Goal: Transaction & Acquisition: Book appointment/travel/reservation

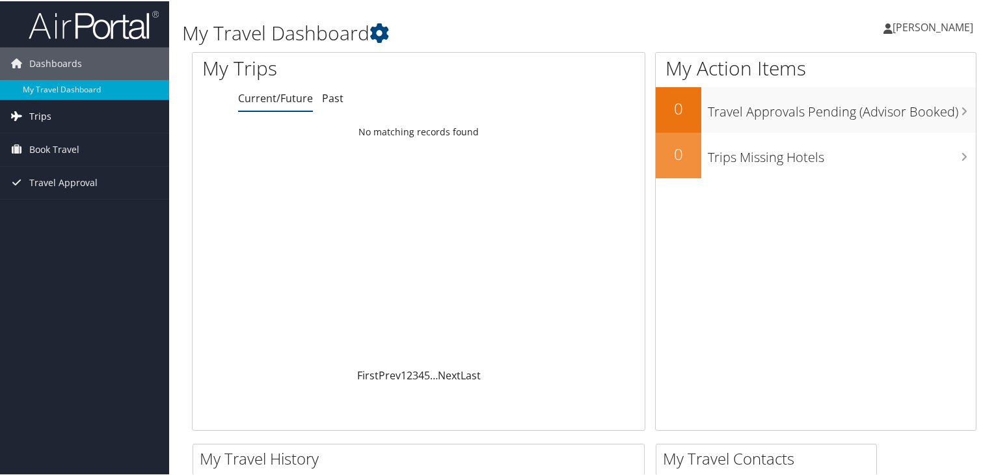
click at [66, 112] on link "Trips" at bounding box center [84, 115] width 169 height 33
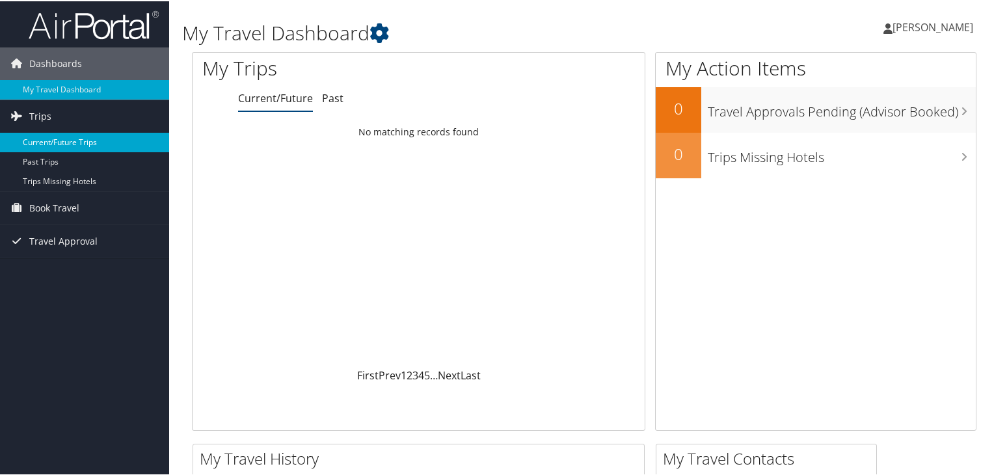
click at [75, 140] on link "Current/Future Trips" at bounding box center [84, 141] width 169 height 20
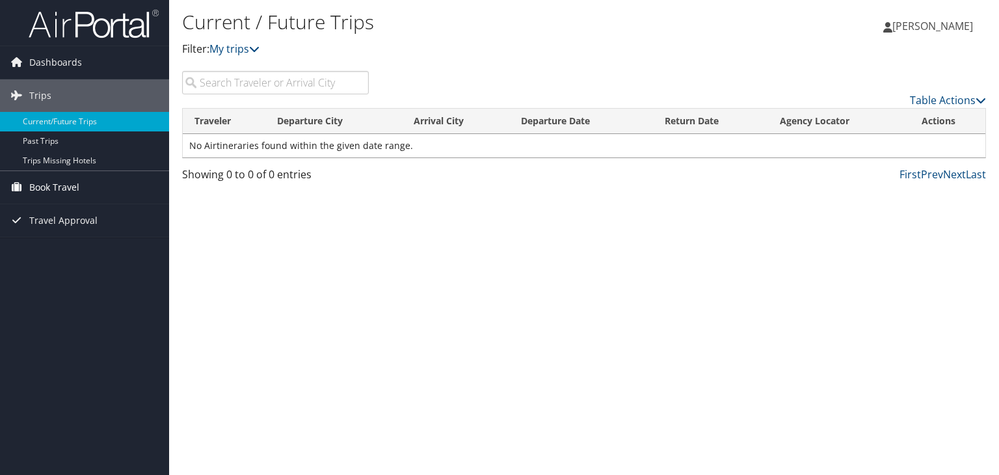
click at [55, 187] on span "Book Travel" at bounding box center [54, 187] width 50 height 33
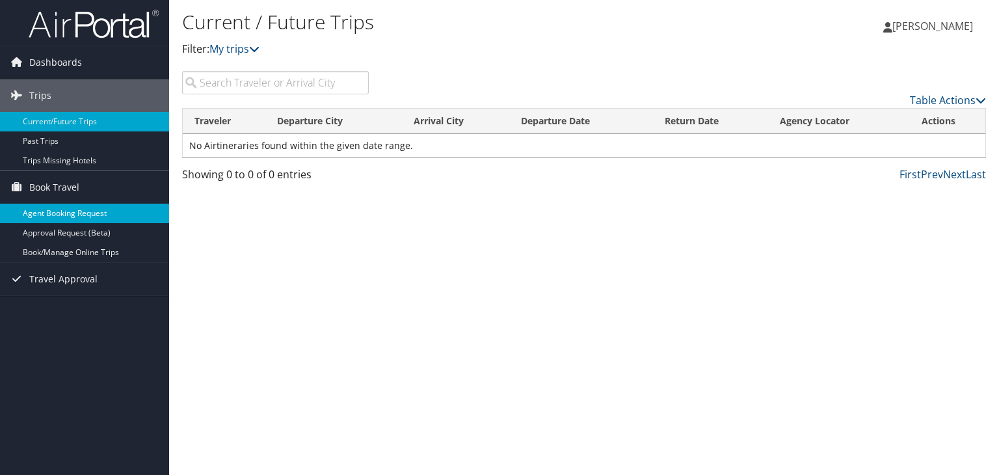
click at [65, 214] on link "Agent Booking Request" at bounding box center [84, 214] width 169 height 20
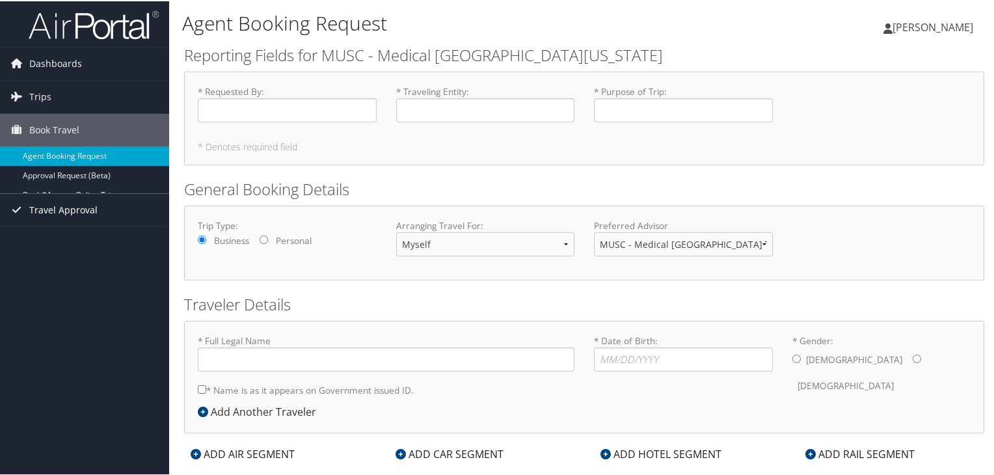
type input "Tracy Smith"
click at [271, 115] on input "* Requested By : Required" at bounding box center [287, 109] width 179 height 24
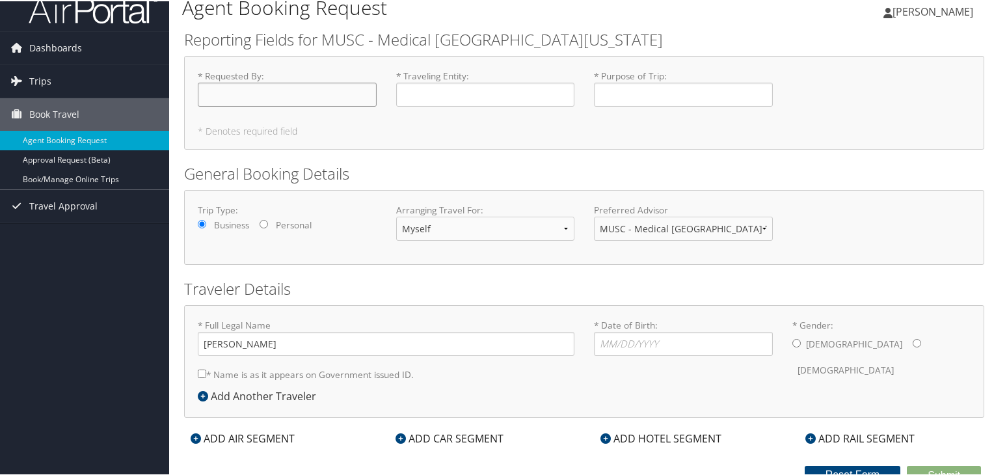
scroll to position [24, 0]
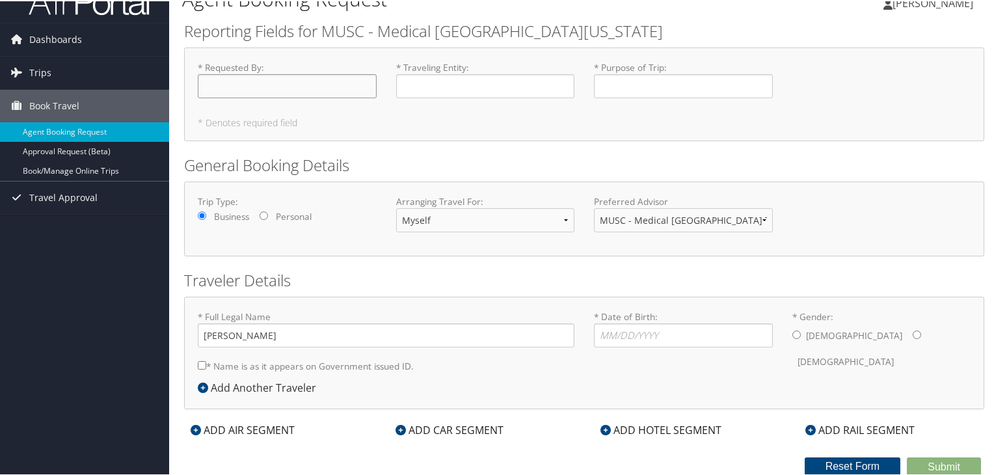
click at [284, 89] on input "* Requested By : Required" at bounding box center [287, 85] width 179 height 24
type input "[PERSON_NAME]"
type input "?"
type input "AAMC"
type input "AAMC conference"
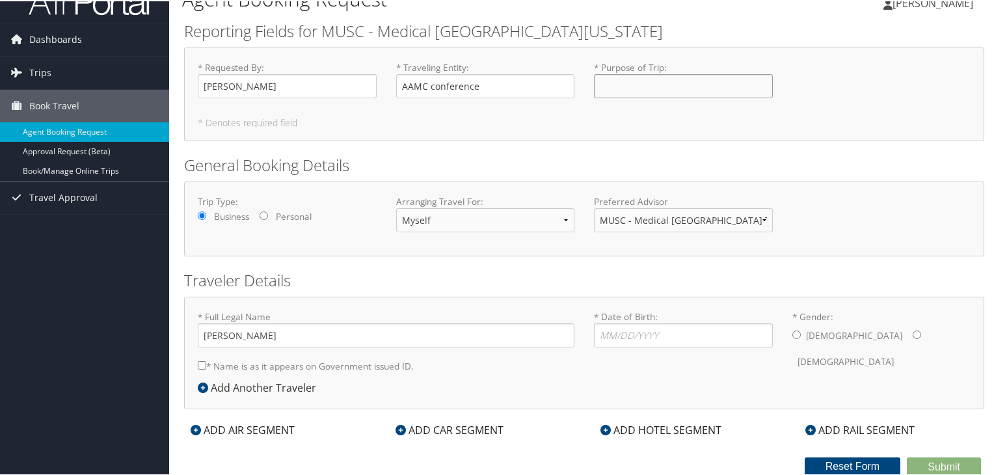
click at [643, 89] on input "* Purpose of Trip : Required" at bounding box center [683, 85] width 179 height 24
paste input "AAMC conference"
type input "AAMC conference"
click at [760, 222] on select "MUSC - Medical University of South CarolinaAdvisor Team" at bounding box center [683, 219] width 179 height 24
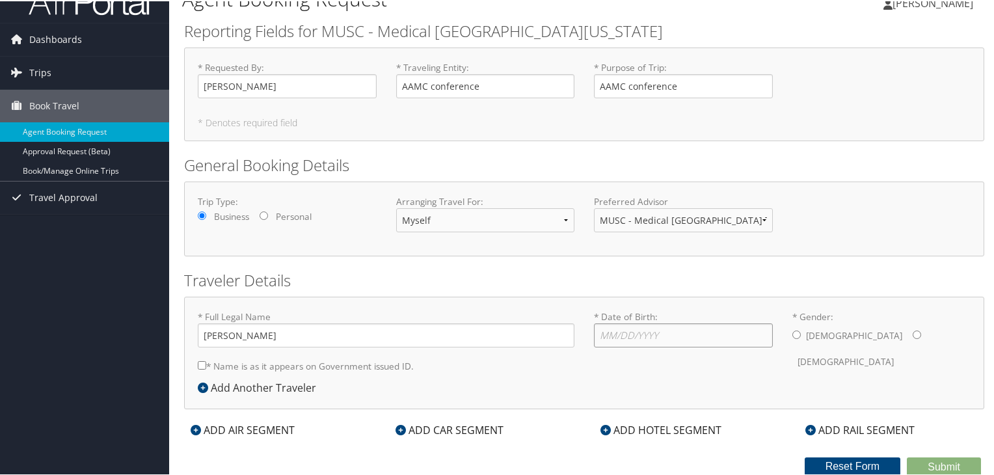
click at [667, 331] on input "* Date of Birth: Invalid Date" at bounding box center [683, 334] width 179 height 24
type input "07/31/1986"
click at [913, 332] on input "* Gender: Male Female" at bounding box center [917, 333] width 8 height 8
radio input "true"
click at [267, 424] on div "ADD AIR SEGMENT" at bounding box center [242, 429] width 117 height 16
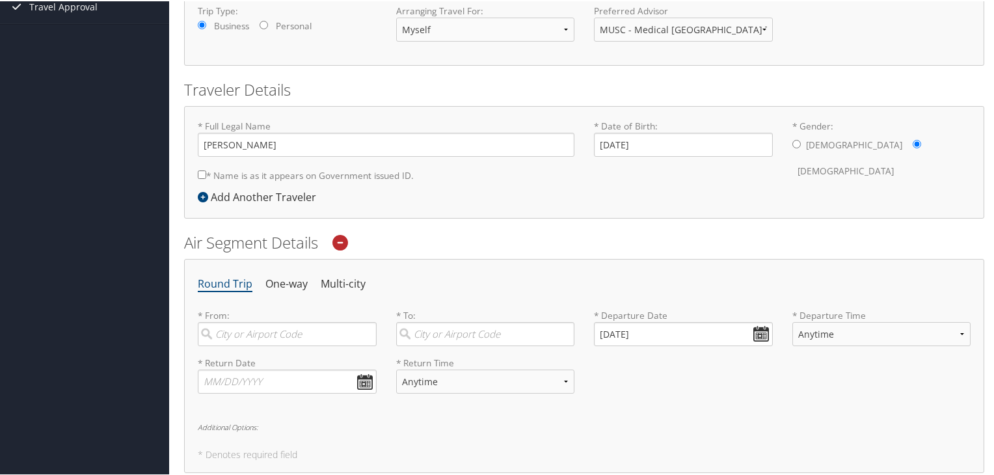
scroll to position [414, 0]
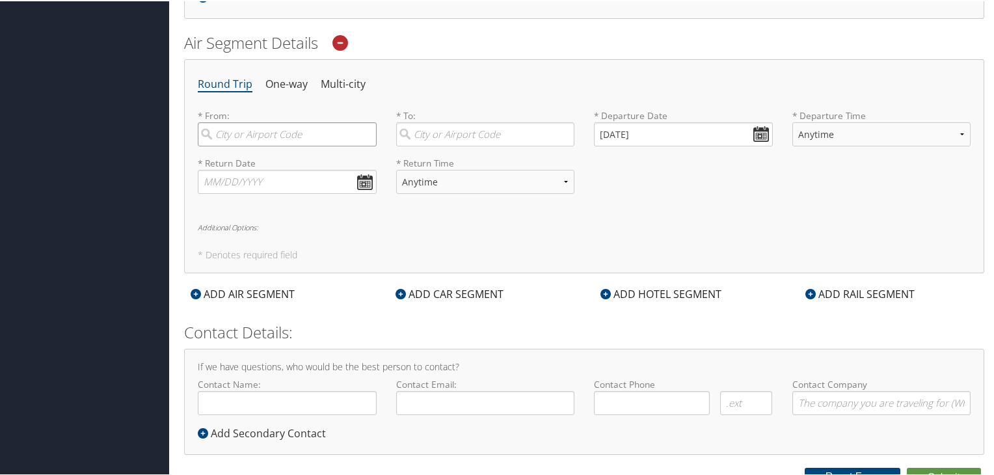
click at [248, 137] on input "search" at bounding box center [287, 133] width 179 height 24
click at [284, 165] on div "Charleston (CHS SC)" at bounding box center [288, 160] width 161 height 17
click at [284, 145] on input "CHS" at bounding box center [287, 133] width 179 height 24
type input "Charleston (CHS SC)"
click at [473, 130] on input "search" at bounding box center [485, 133] width 179 height 24
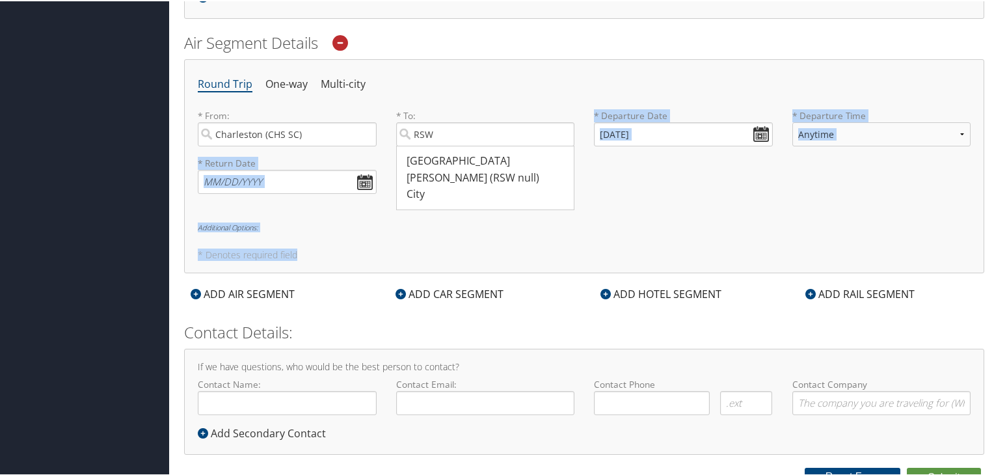
drag, startPoint x: 457, startPoint y: 168, endPoint x: 431, endPoint y: 254, distance: 89.5
click at [431, 254] on div "Round Trip One-way Multi-city * From: Charleston (CHS SC) Required * To: RSW Fo…" at bounding box center [584, 165] width 800 height 214
click at [437, 242] on div "Round Trip One-way Multi-city * From: Charleston (CHS SC) Required * To: RSW Fo…" at bounding box center [584, 165] width 800 height 214
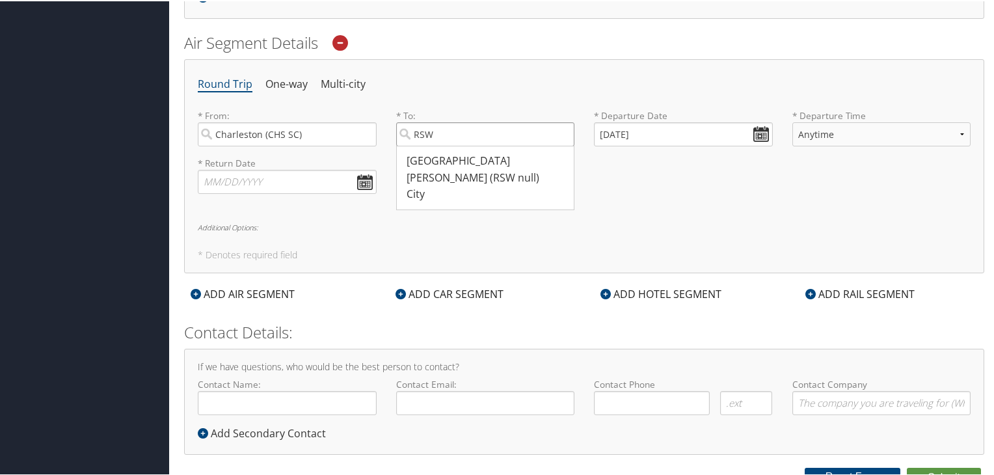
click at [459, 125] on input "RSW" at bounding box center [485, 133] width 179 height 24
drag, startPoint x: 475, startPoint y: 129, endPoint x: 258, endPoint y: 122, distance: 218.0
click at [258, 123] on div "* From: Charleston (CHS SC) Required * To: RSW Fort Myers (RSW null) City 11313…" at bounding box center [584, 131] width 792 height 47
click at [413, 162] on div "Fort Myers (RSW null)" at bounding box center [487, 168] width 161 height 33
click at [413, 145] on input "RSW" at bounding box center [485, 133] width 179 height 24
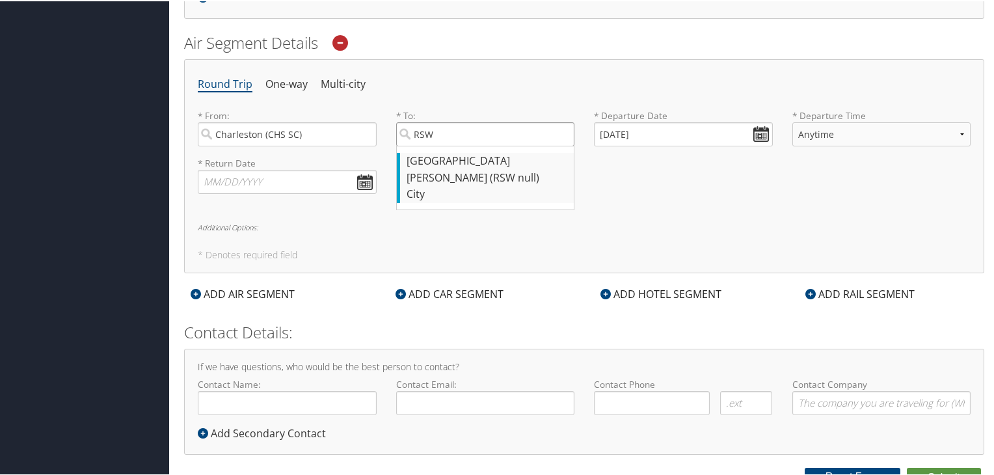
type input "Fort Myers (RSW null)"
click at [706, 135] on input "10/06/2025" at bounding box center [683, 133] width 179 height 24
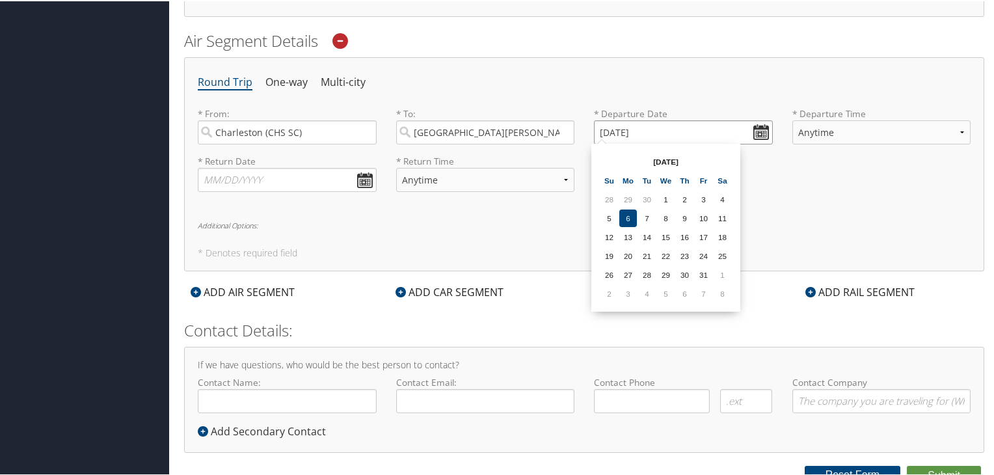
scroll to position [424, 0]
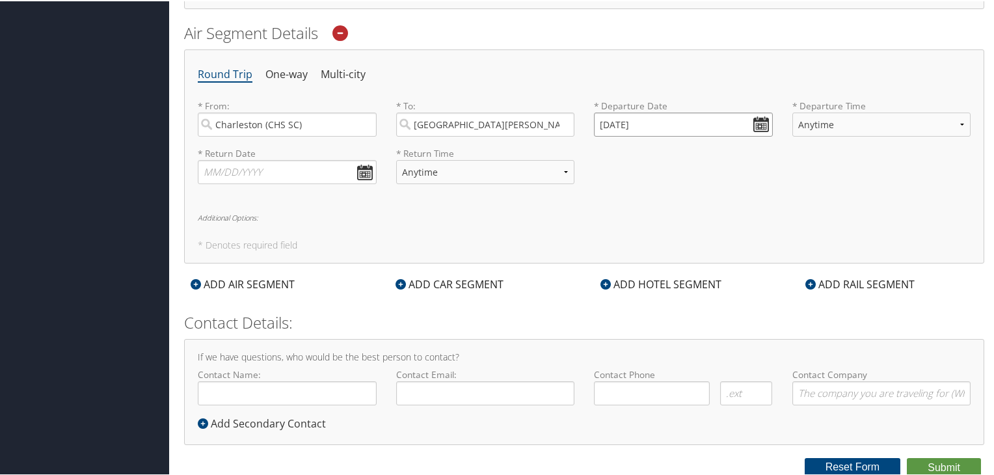
click at [762, 118] on input "10/06/2025" at bounding box center [683, 123] width 179 height 24
click at [626, 126] on input "10/06/2025" at bounding box center [683, 123] width 179 height 24
click at [599, 121] on input "10/06/2025" at bounding box center [683, 123] width 179 height 24
drag, startPoint x: 678, startPoint y: 118, endPoint x: 520, endPoint y: 120, distance: 158.1
click at [524, 118] on div "* From: Charleston (CHS SC) Required * To: Fort Myers (RSW null) Required * Dep…" at bounding box center [584, 121] width 792 height 47
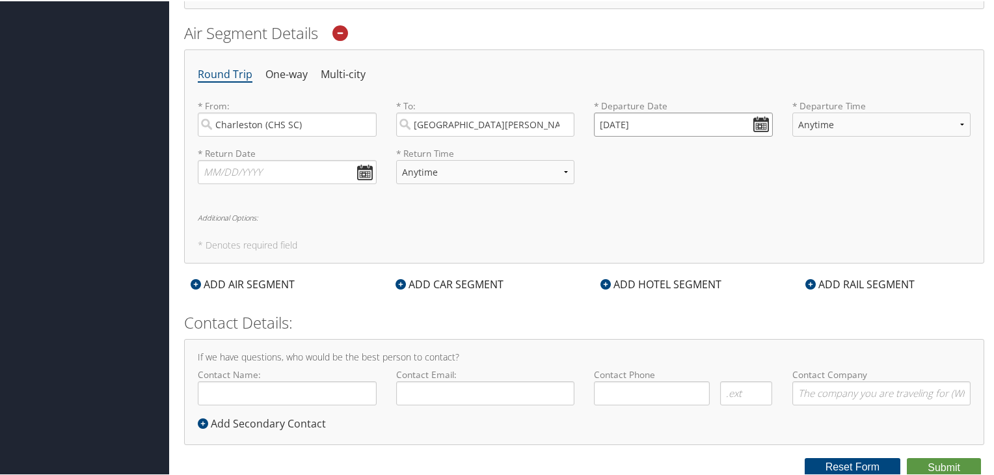
click at [605, 118] on input "01/01/2020" at bounding box center [683, 123] width 179 height 24
click at [619, 120] on input "11/01/20201" at bounding box center [683, 123] width 179 height 24
drag, startPoint x: 619, startPoint y: 124, endPoint x: 617, endPoint y: 132, distance: 8.7
click at [618, 124] on input "11/13/20201" at bounding box center [683, 123] width 179 height 24
click at [614, 127] on input "11/01/20201" at bounding box center [683, 123] width 179 height 24
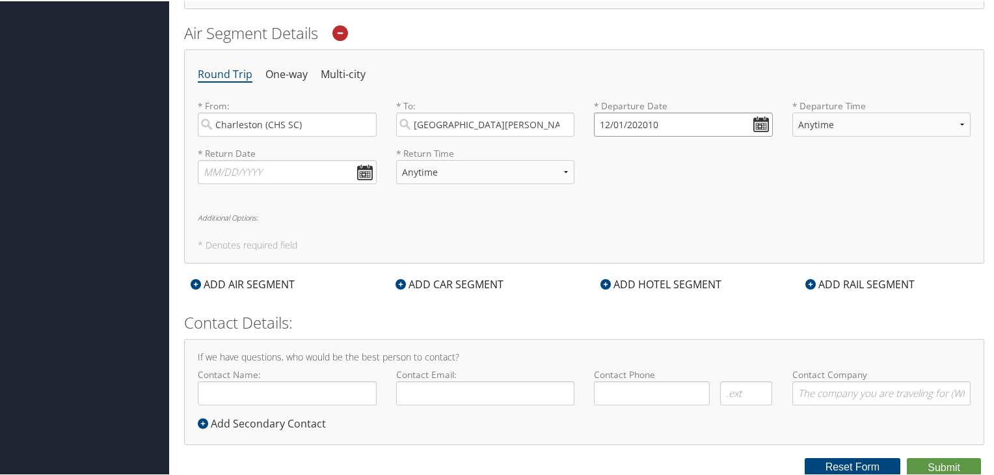
click at [639, 125] on input "12/01/202010" at bounding box center [683, 123] width 179 height 24
click at [662, 153] on th "Dec 2020" at bounding box center [665, 153] width 93 height 18
click at [640, 125] on input "12/01/202010" at bounding box center [683, 123] width 179 height 24
click at [616, 126] on input "12/01/202010" at bounding box center [683, 123] width 179 height 24
click at [617, 125] on input "12/31/202010" at bounding box center [683, 123] width 179 height 24
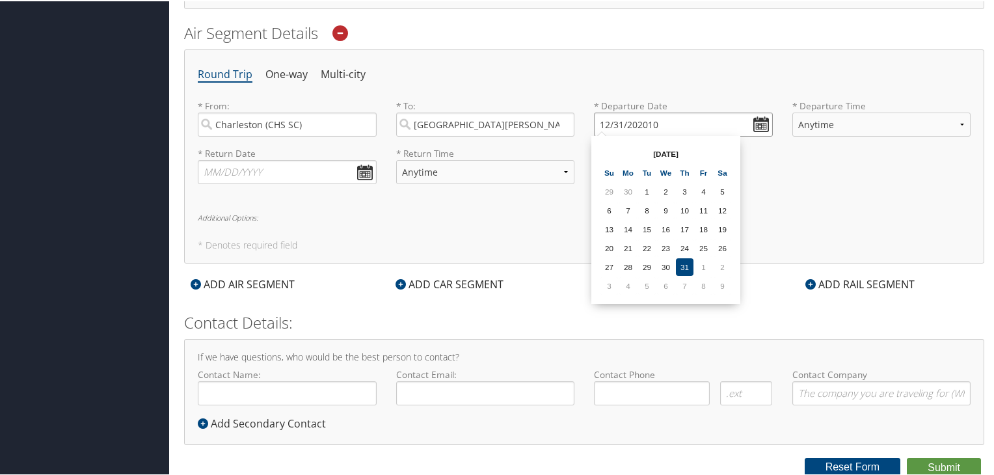
click at [620, 125] on input "12/31/202010" at bounding box center [683, 123] width 179 height 24
click at [670, 124] on input "Invalid date" at bounding box center [683, 123] width 179 height 24
click at [664, 189] on table "Oct 2025 Su Mo Tu We Th Fr Sa 28 29 30 1 2 3 4 5 6 7 8 9 10 11 12 13 14 15 16 1…" at bounding box center [665, 218] width 133 height 152
click at [752, 126] on input "Invalid date" at bounding box center [683, 123] width 179 height 24
click at [598, 120] on input "Invalid date" at bounding box center [683, 123] width 179 height 24
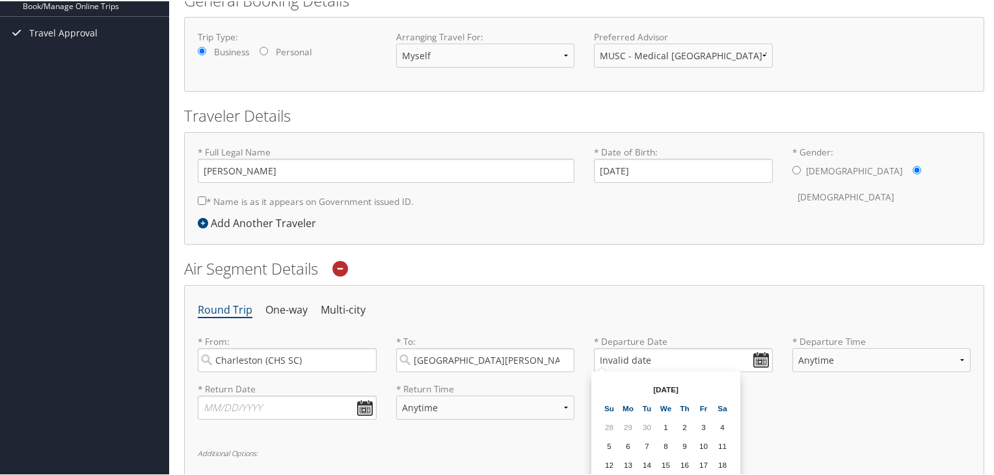
scroll to position [390, 0]
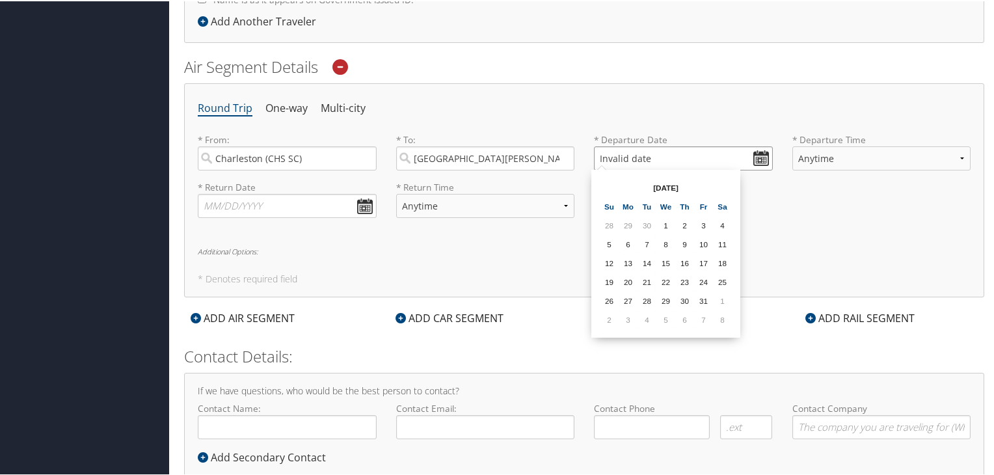
click at [609, 154] on input "Invalid date" at bounding box center [683, 157] width 179 height 24
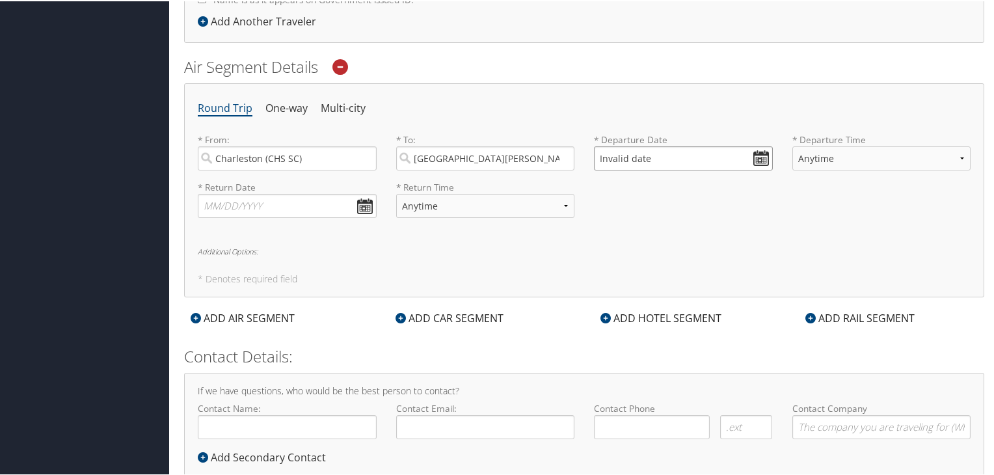
click at [603, 163] on input "Invalid date" at bounding box center [683, 157] width 179 height 24
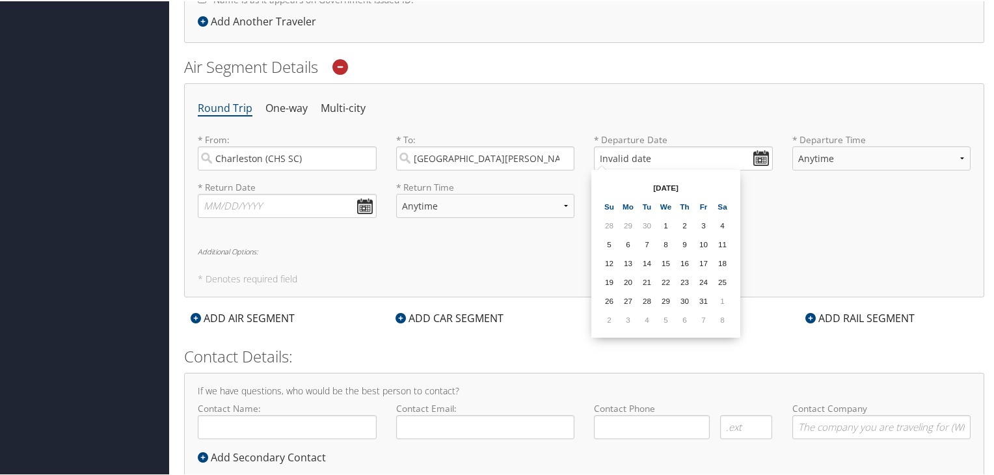
click at [660, 221] on td "1" at bounding box center [666, 224] width 18 height 18
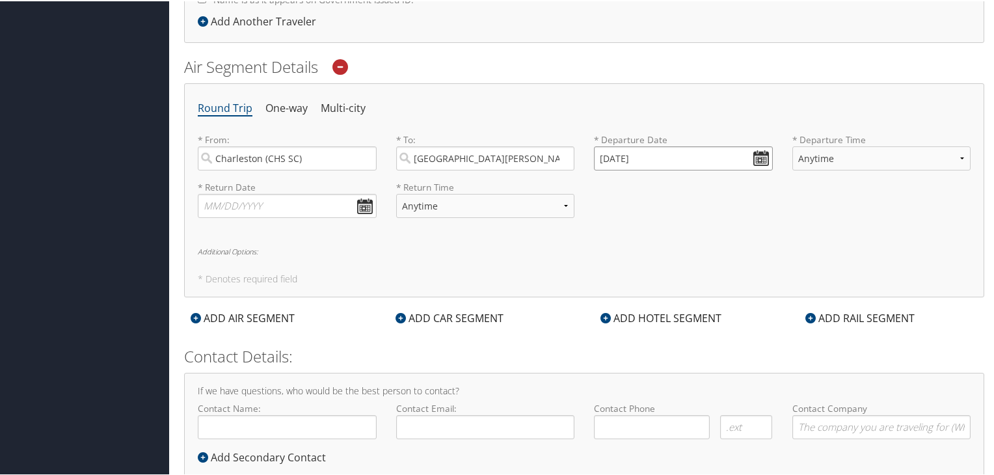
click at [600, 155] on input "10/01/2025" at bounding box center [683, 157] width 179 height 24
click at [632, 157] on input "10/01/2025" at bounding box center [683, 157] width 179 height 24
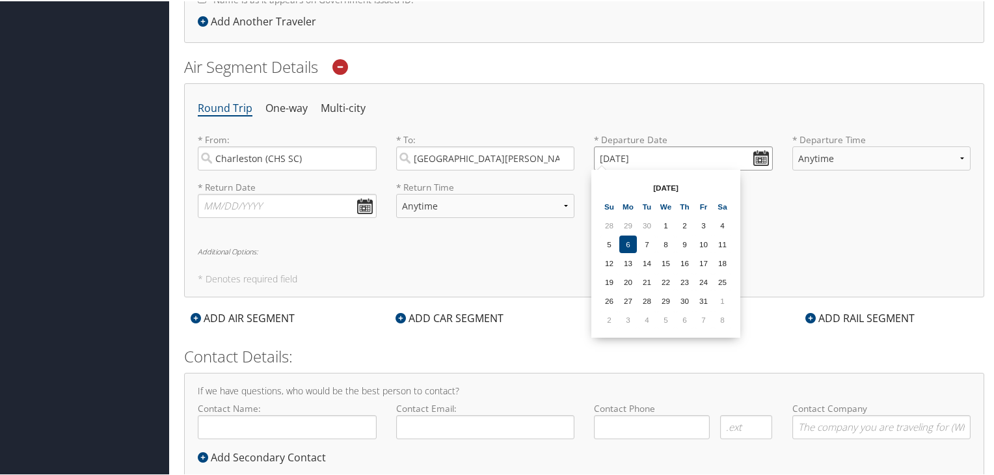
click at [598, 157] on input "10/01/2025" at bounding box center [683, 157] width 179 height 24
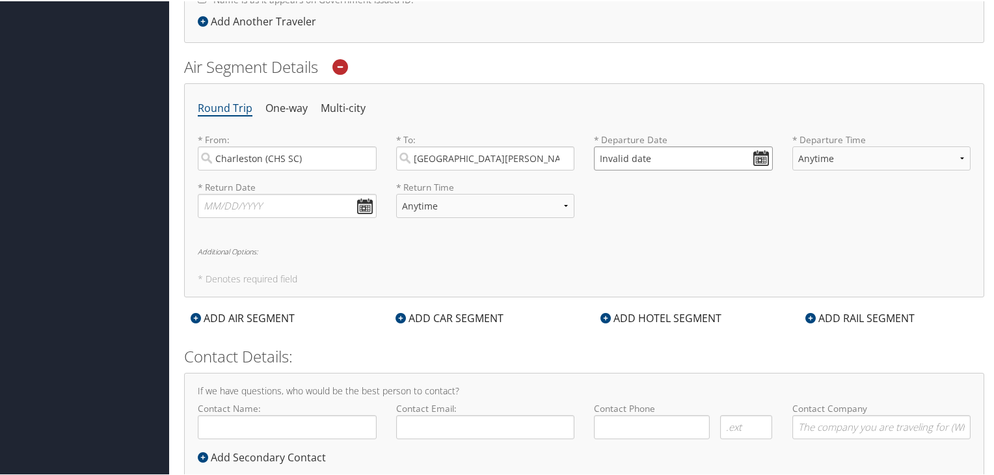
type input "Invalid date"
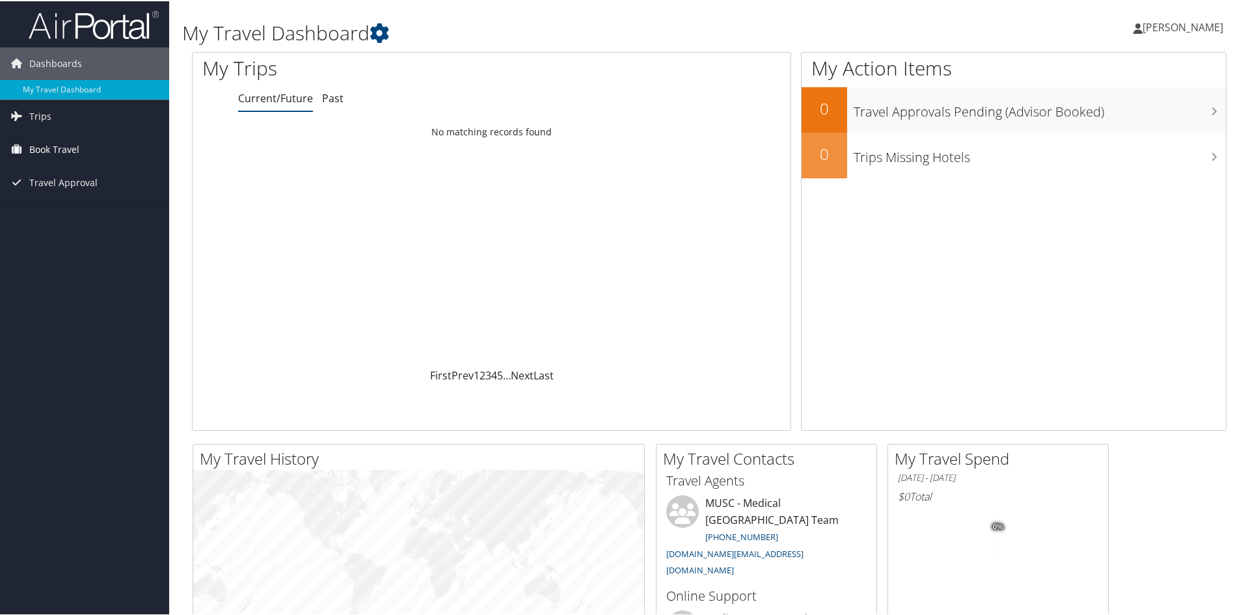
click at [38, 144] on span "Book Travel" at bounding box center [54, 148] width 50 height 33
click at [118, 212] on link "Book/Manage Online Trips" at bounding box center [84, 214] width 169 height 20
